Goal: Information Seeking & Learning: Check status

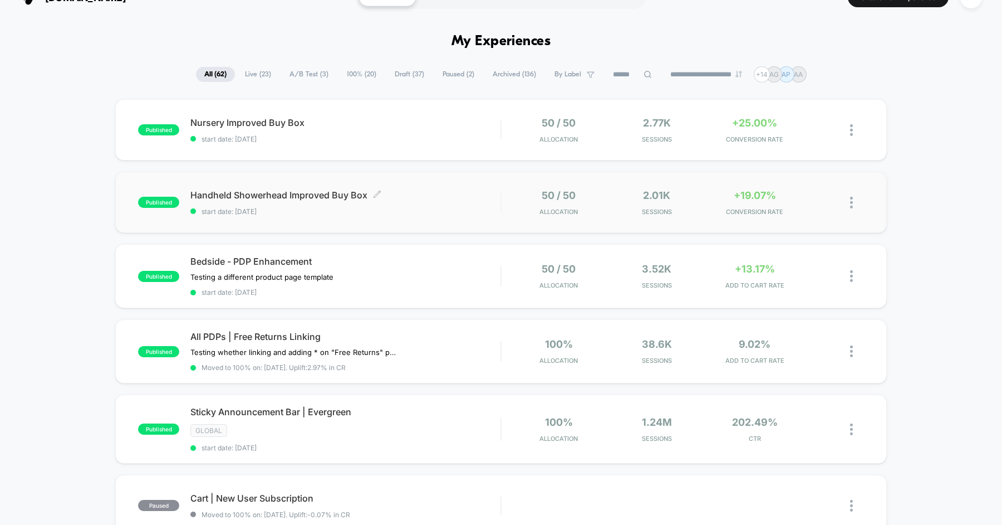
scroll to position [17, 0]
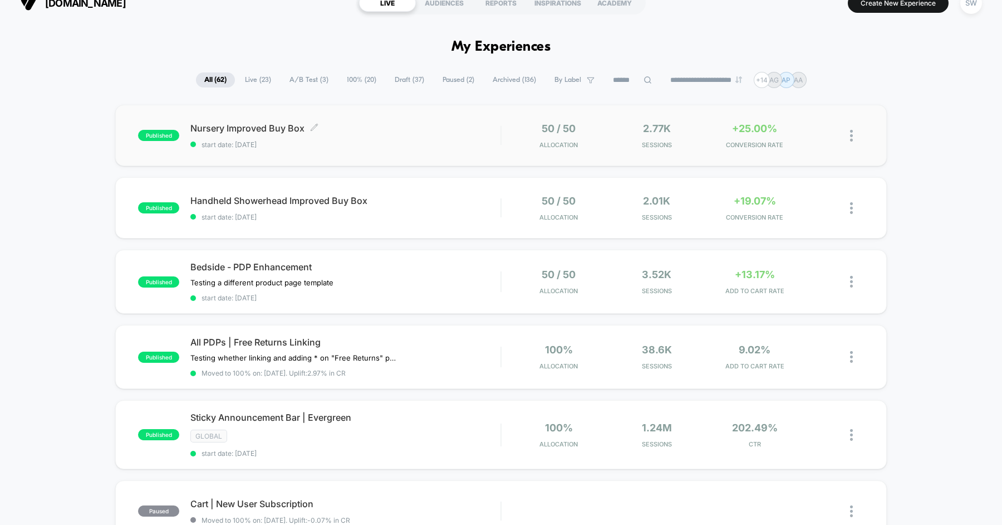
click at [396, 141] on span "start date: [DATE]" at bounding box center [345, 144] width 310 height 8
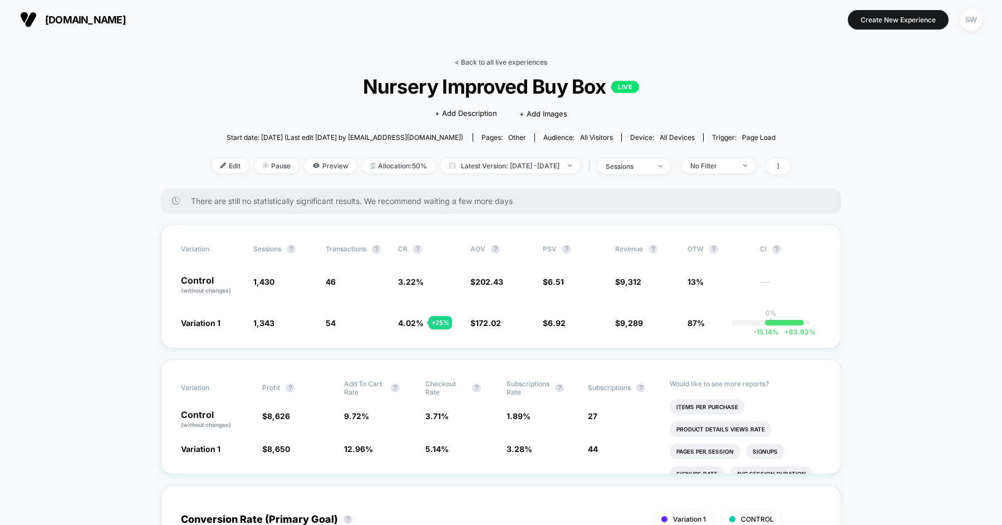
click at [498, 63] on link "< Back to all live experiences" at bounding box center [501, 62] width 92 height 8
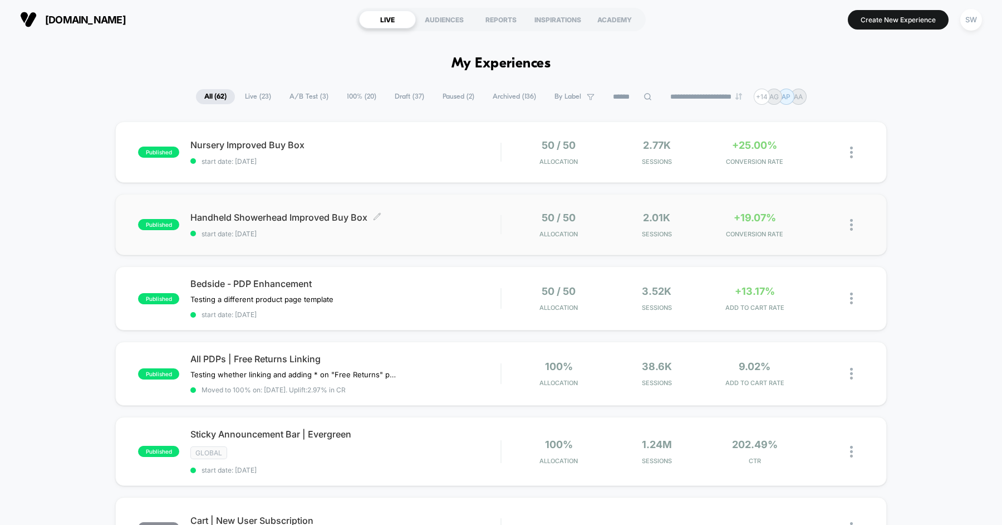
click at [432, 220] on span "Handheld Showerhead Improved Buy Box Click to edit experience details" at bounding box center [345, 217] width 310 height 11
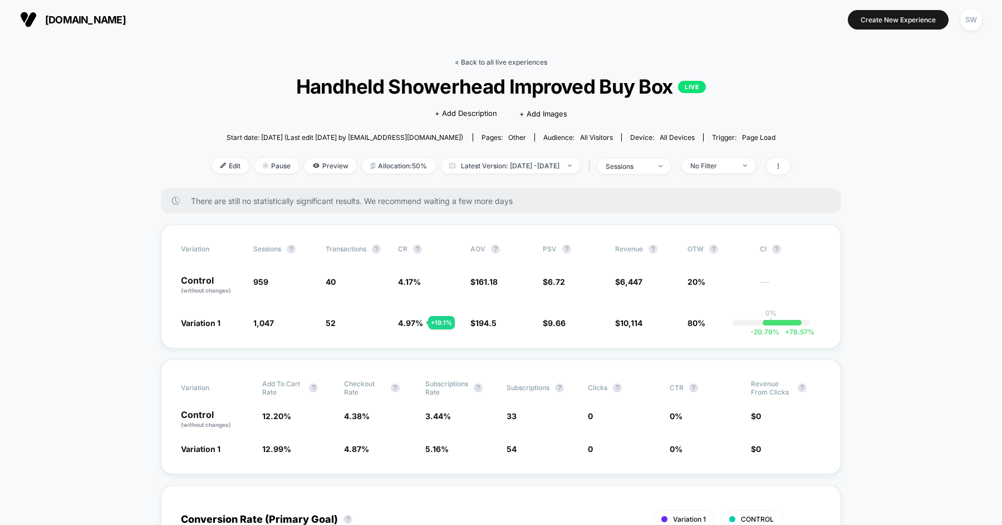
click at [479, 61] on link "< Back to all live experiences" at bounding box center [501, 62] width 92 height 8
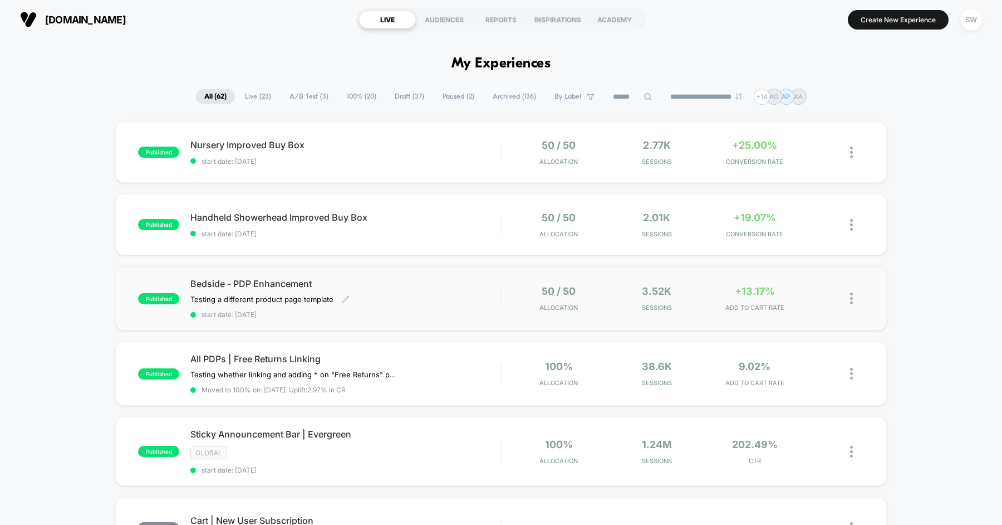
click at [388, 287] on span "Bedside - PDP Enhancement" at bounding box center [345, 283] width 310 height 11
